Goal: Information Seeking & Learning: Learn about a topic

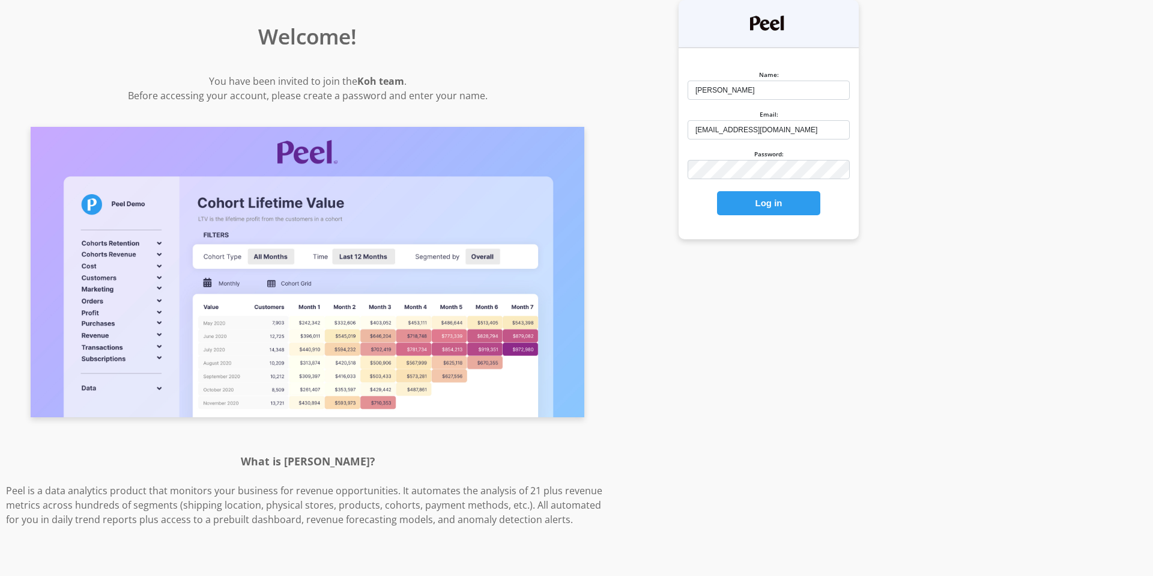
click at [754, 207] on button "Log in" at bounding box center [768, 203] width 103 height 24
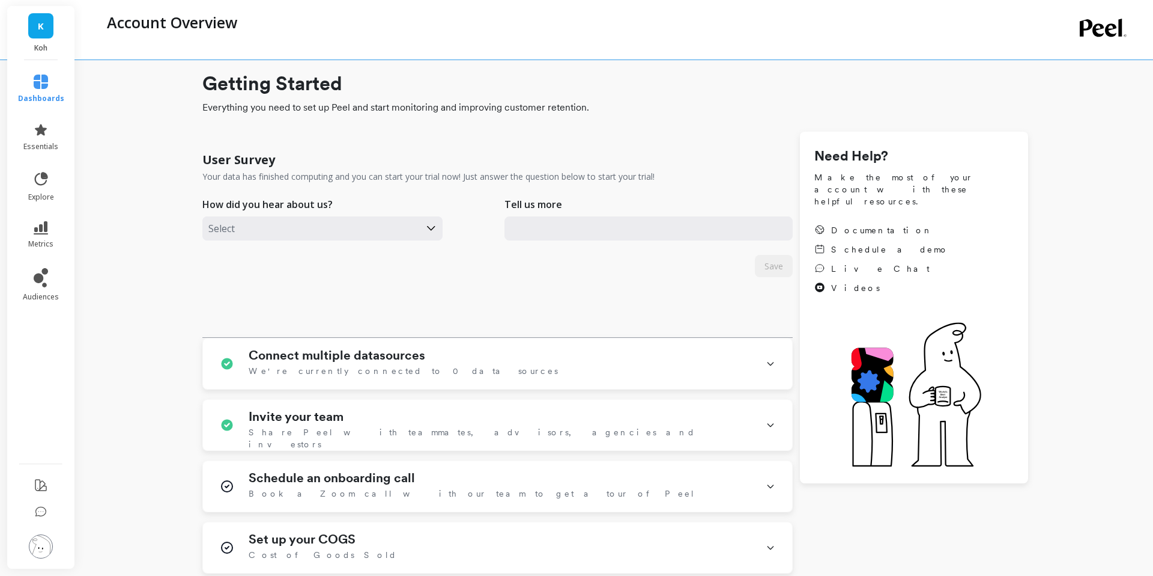
type input "[EMAIL_ADDRESS][DOMAIN_NAME]"
click at [41, 188] on link "explore" at bounding box center [41, 186] width 46 height 31
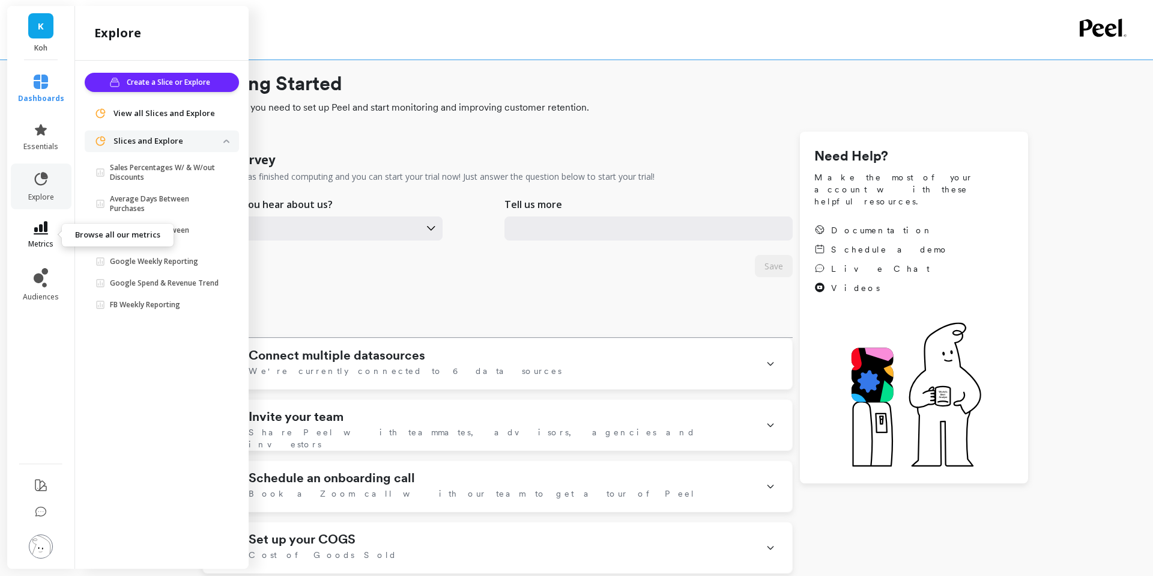
click at [47, 230] on icon at bounding box center [41, 227] width 14 height 13
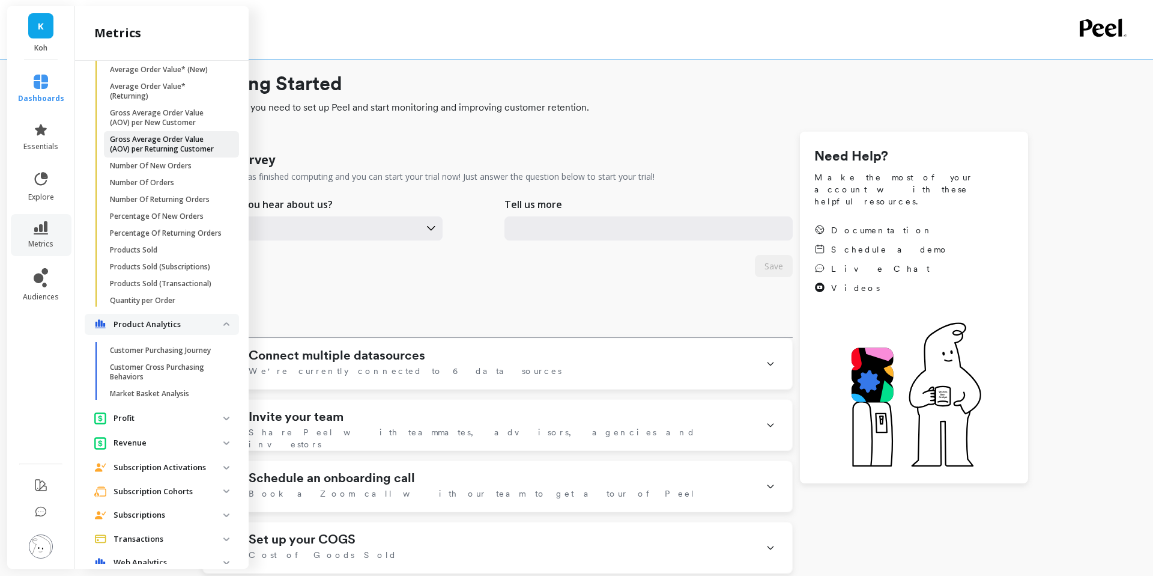
scroll to position [360, 0]
click at [159, 354] on p "Customer Purchasing Journey" at bounding box center [160, 350] width 101 height 10
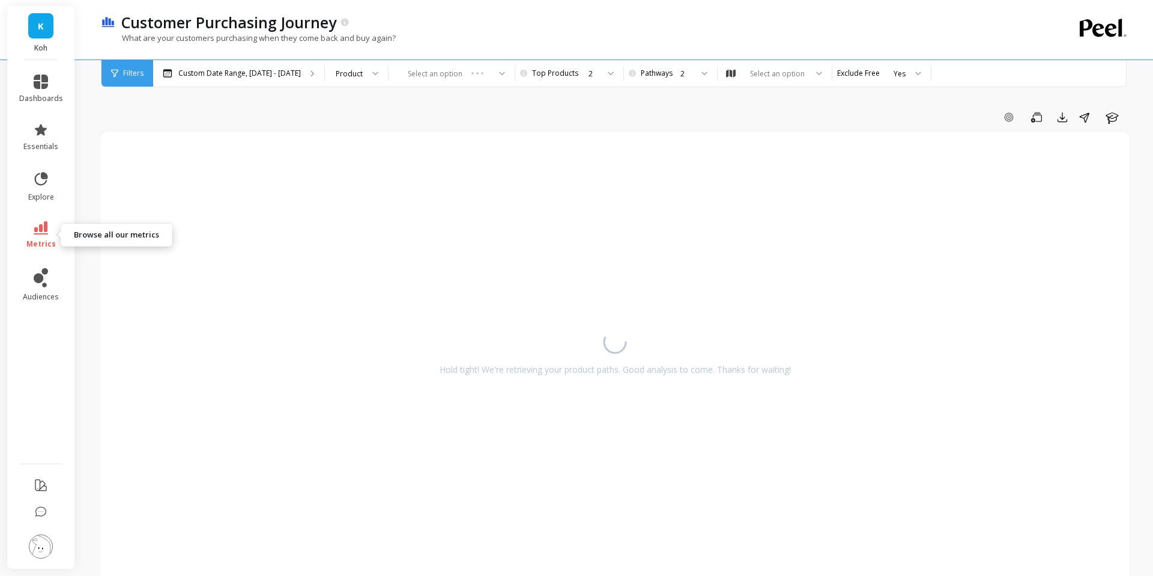
click at [51, 229] on link "metrics" at bounding box center [41, 235] width 44 height 28
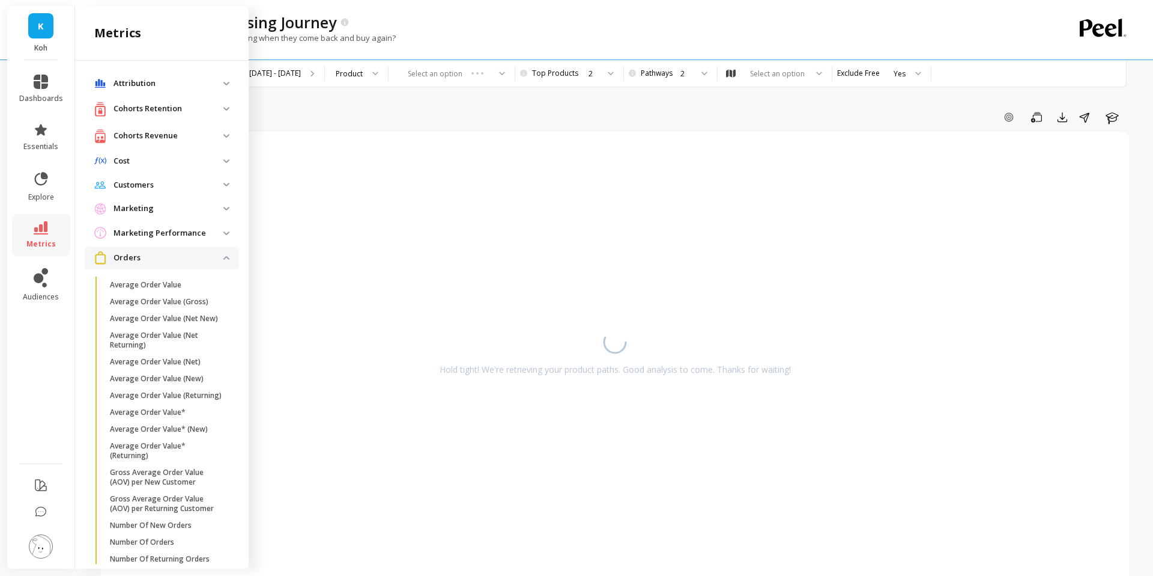
scroll to position [360, 0]
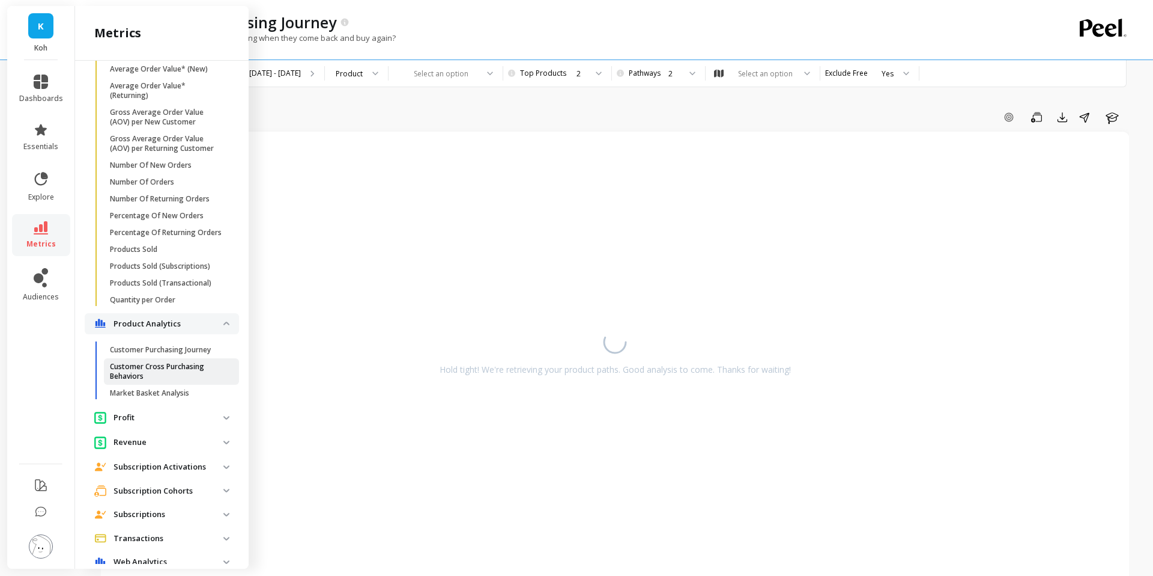
click at [163, 368] on p "Customer Cross Purchasing Behaviors" at bounding box center [167, 371] width 115 height 19
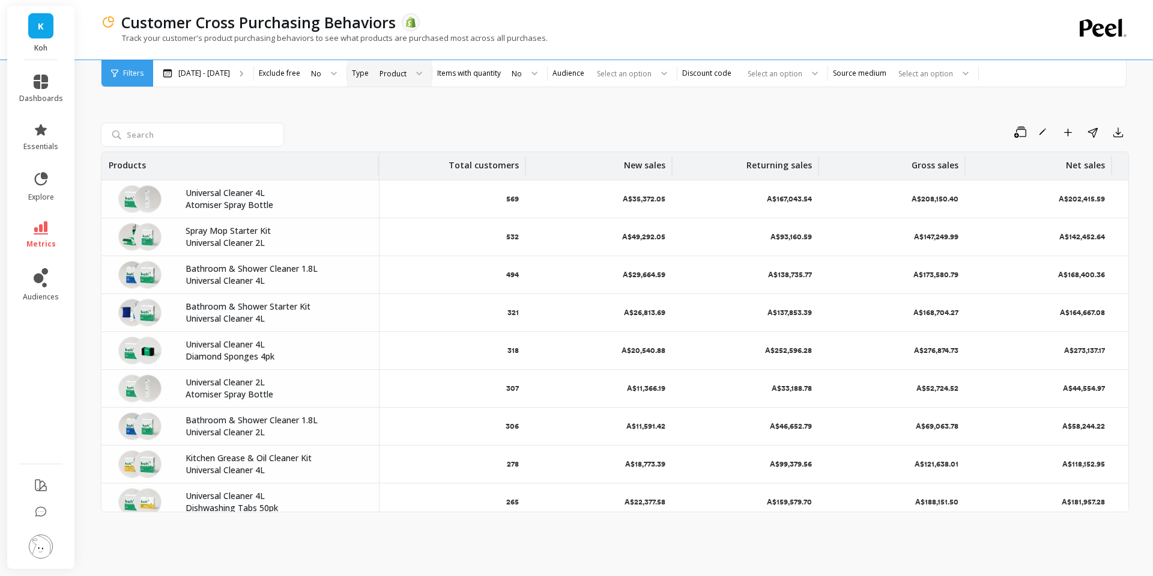
click at [406, 80] on div "Product" at bounding box center [392, 74] width 29 height 14
click at [404, 154] on div "Product" at bounding box center [400, 152] width 47 height 11
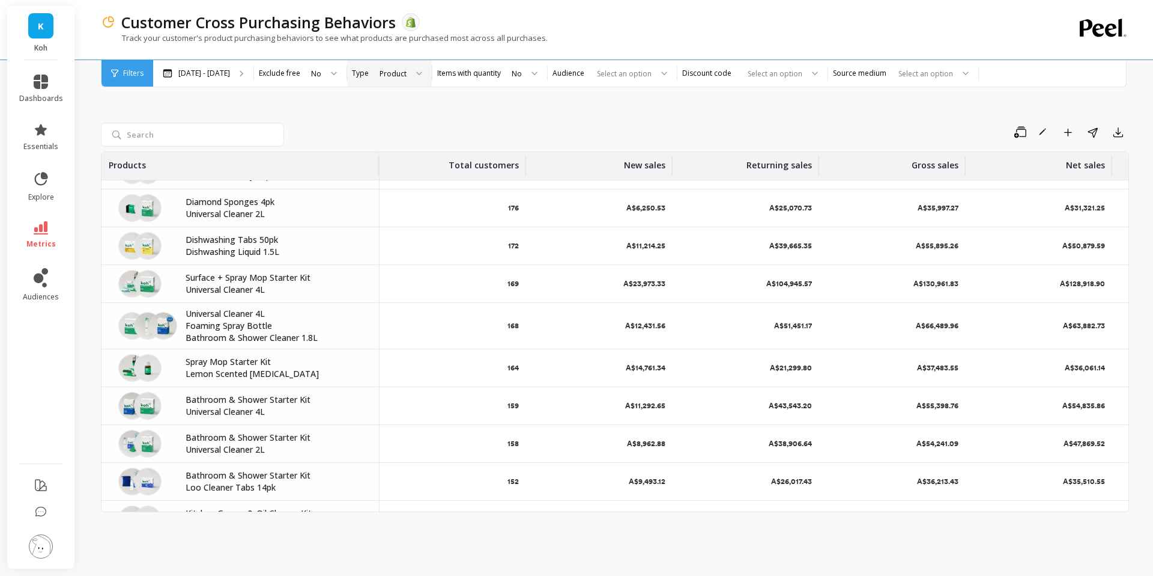
scroll to position [143, 0]
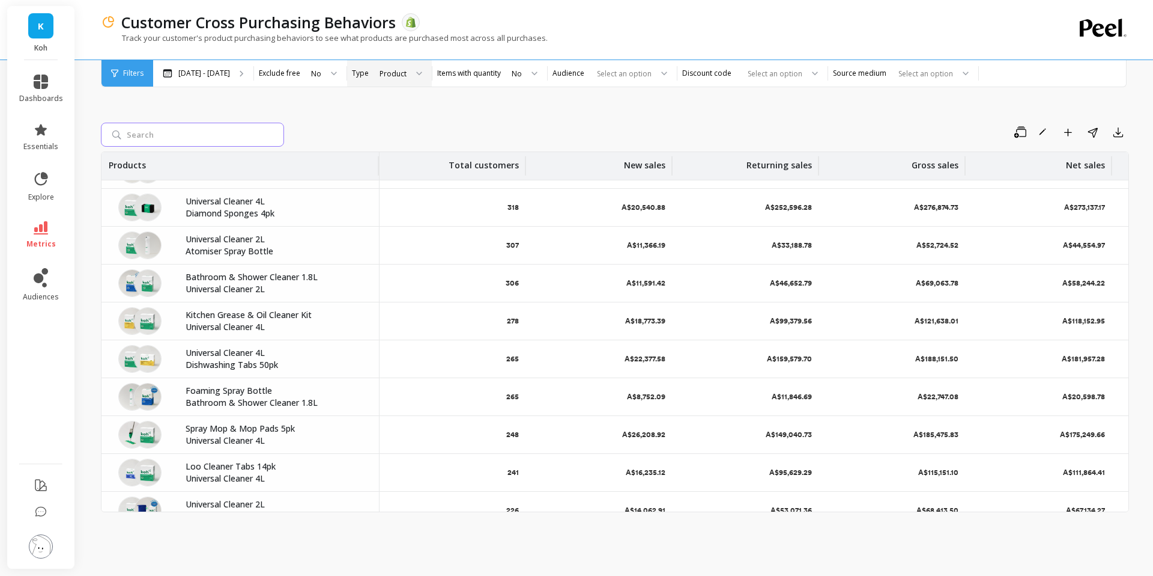
click at [172, 123] on input "search" at bounding box center [192, 135] width 183 height 24
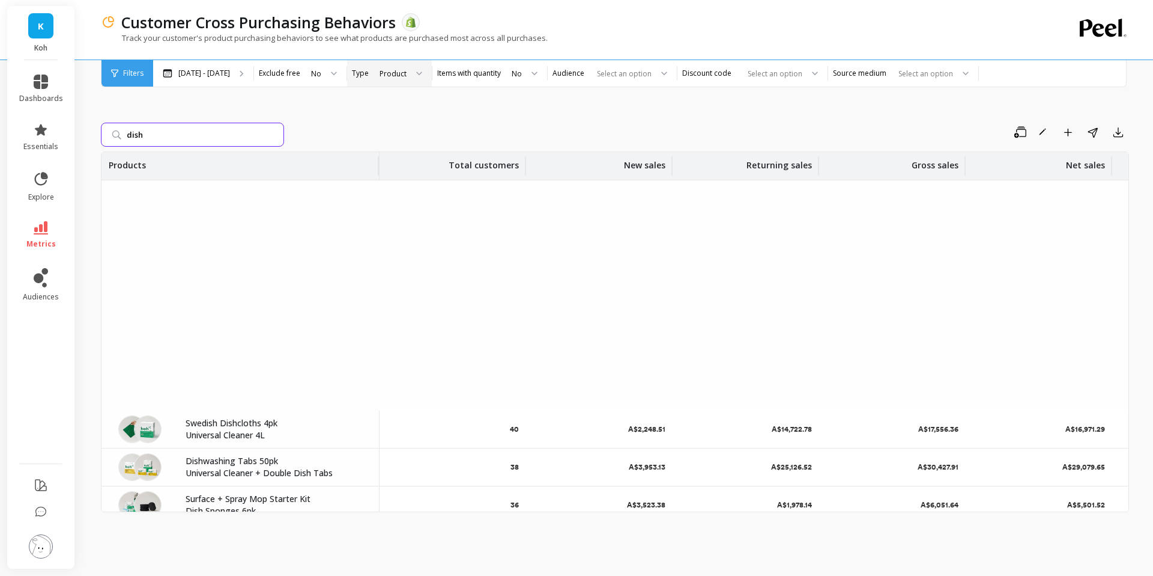
scroll to position [166, 0]
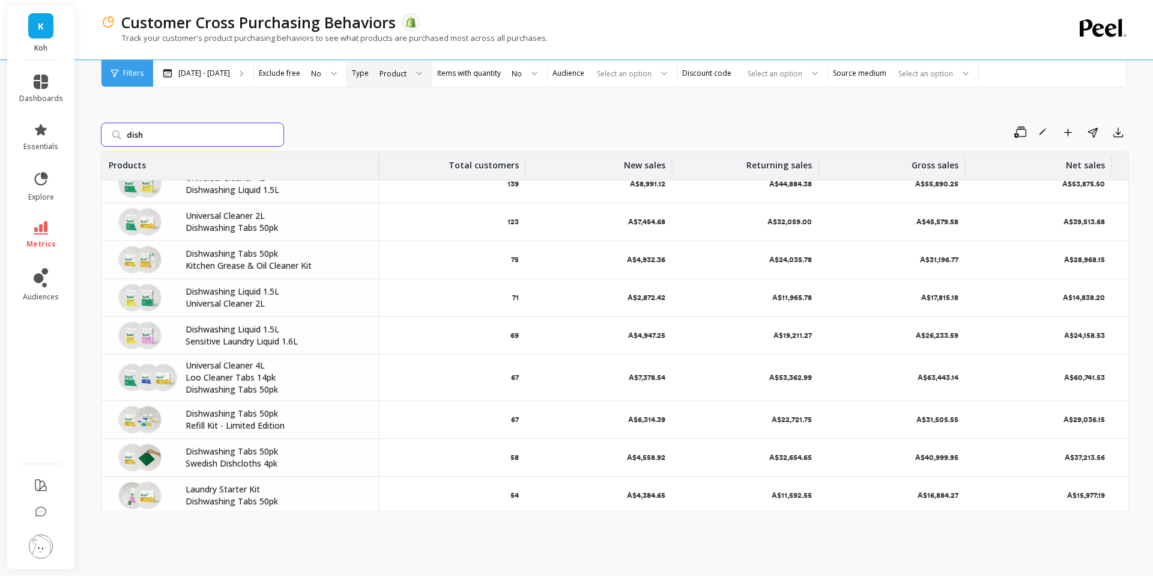
drag, startPoint x: 147, startPoint y: 135, endPoint x: 79, endPoint y: 126, distance: 68.4
click at [79, 126] on div "K Koh dashboards essentials explore metrics audiences Customer Cross Purchasing…" at bounding box center [576, 288] width 1153 height 576
type input "kitchen grease"
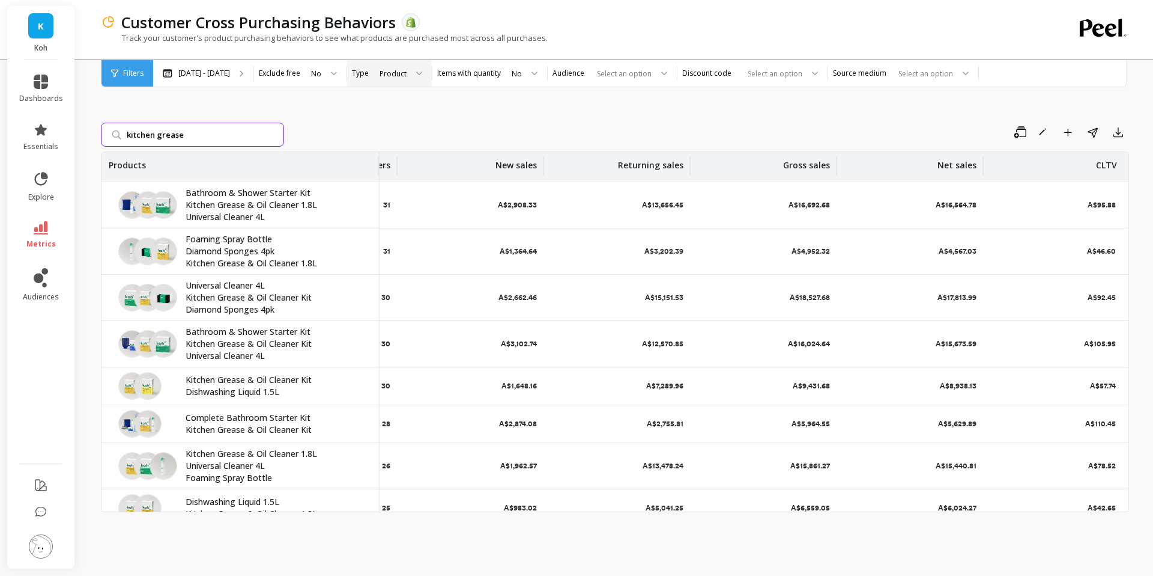
scroll to position [780, 0]
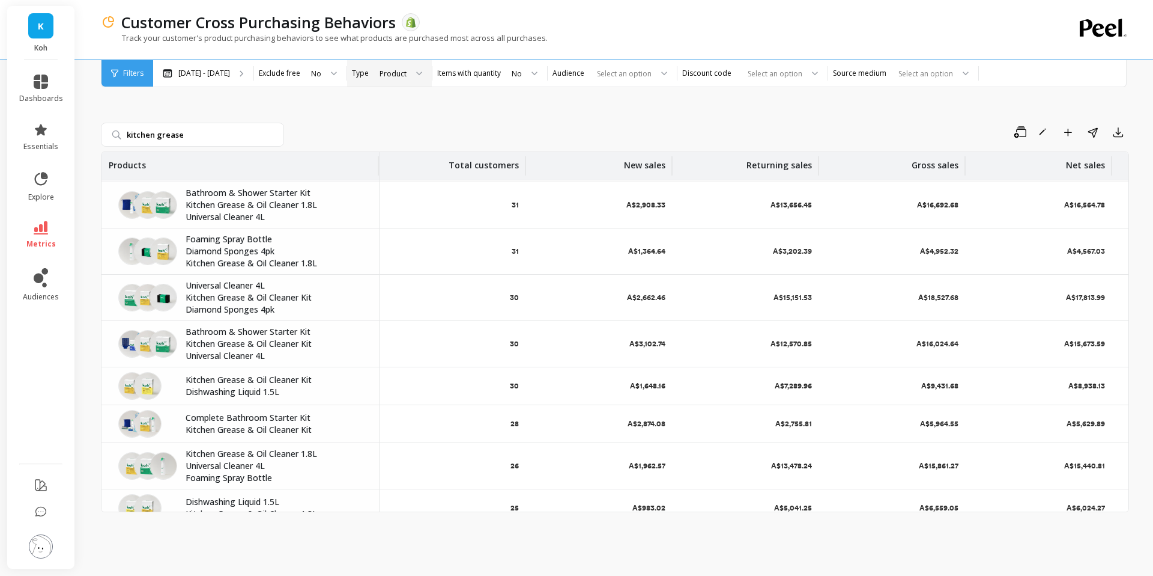
click at [258, 391] on p "Dishwashing Liquid 1.5L" at bounding box center [275, 392] width 179 height 12
click at [231, 386] on p "Dishwashing Liquid 1.5L" at bounding box center [275, 392] width 179 height 12
click at [43, 275] on icon at bounding box center [41, 277] width 14 height 19
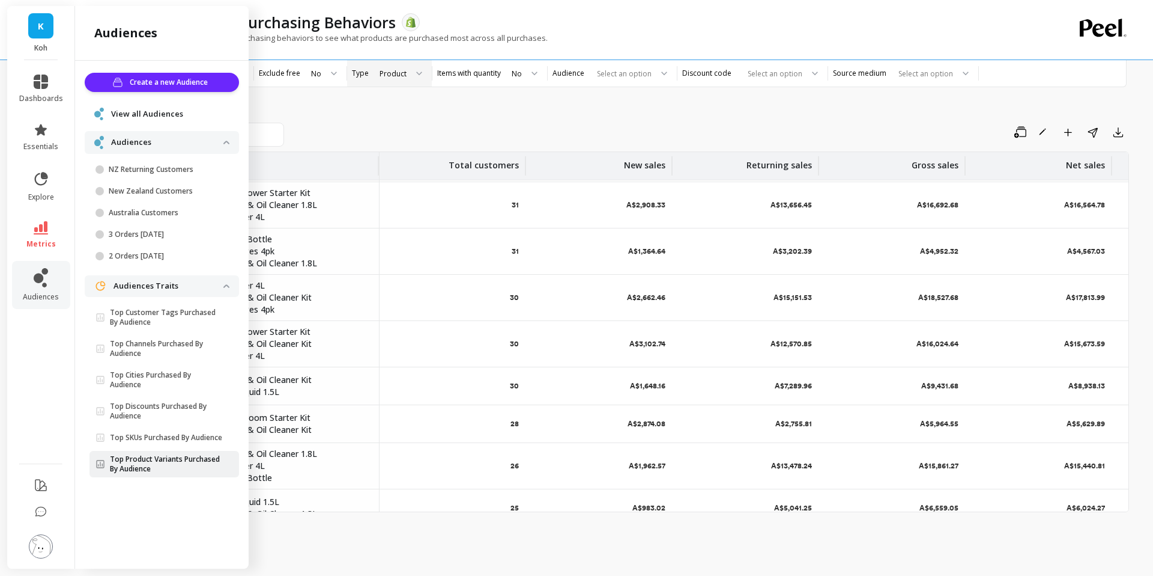
click at [135, 473] on p "Top Product Variants Purchased By Audience" at bounding box center [167, 463] width 114 height 19
